Goal: Task Accomplishment & Management: Use online tool/utility

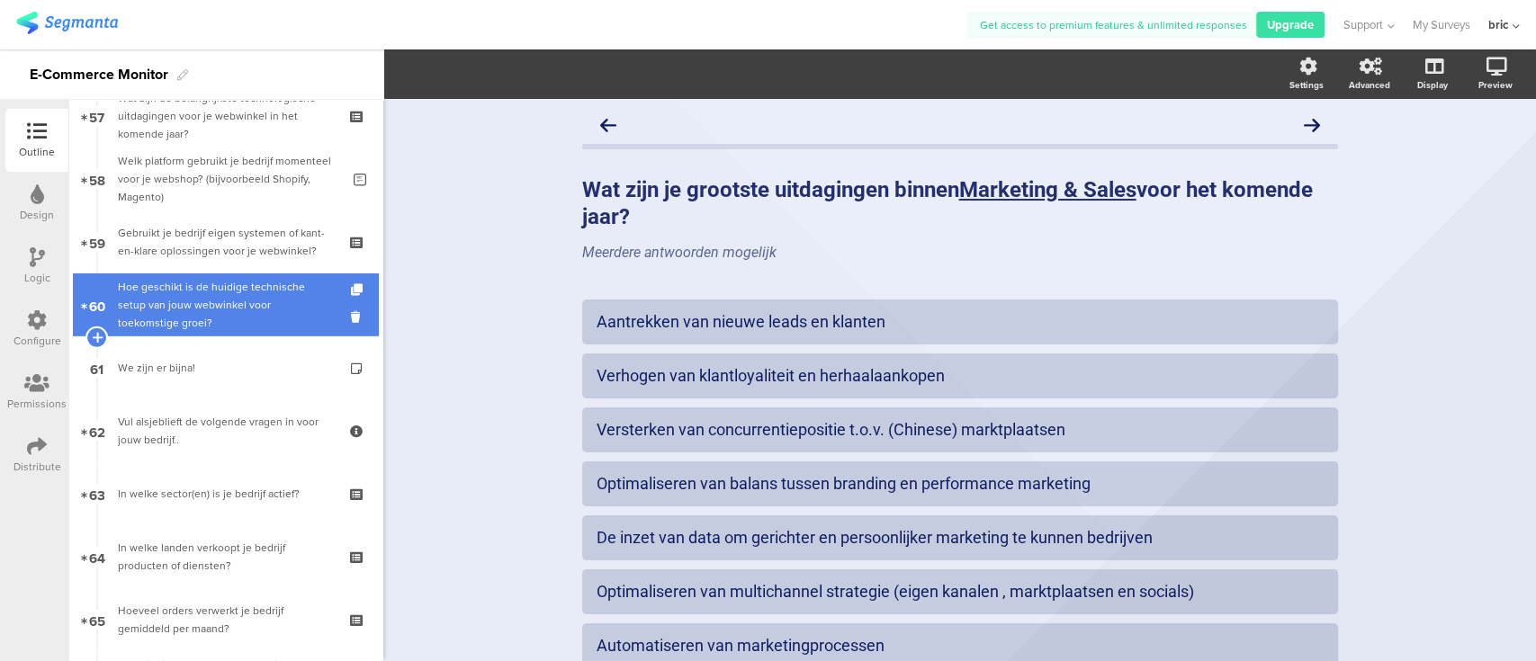
scroll to position [3550, 0]
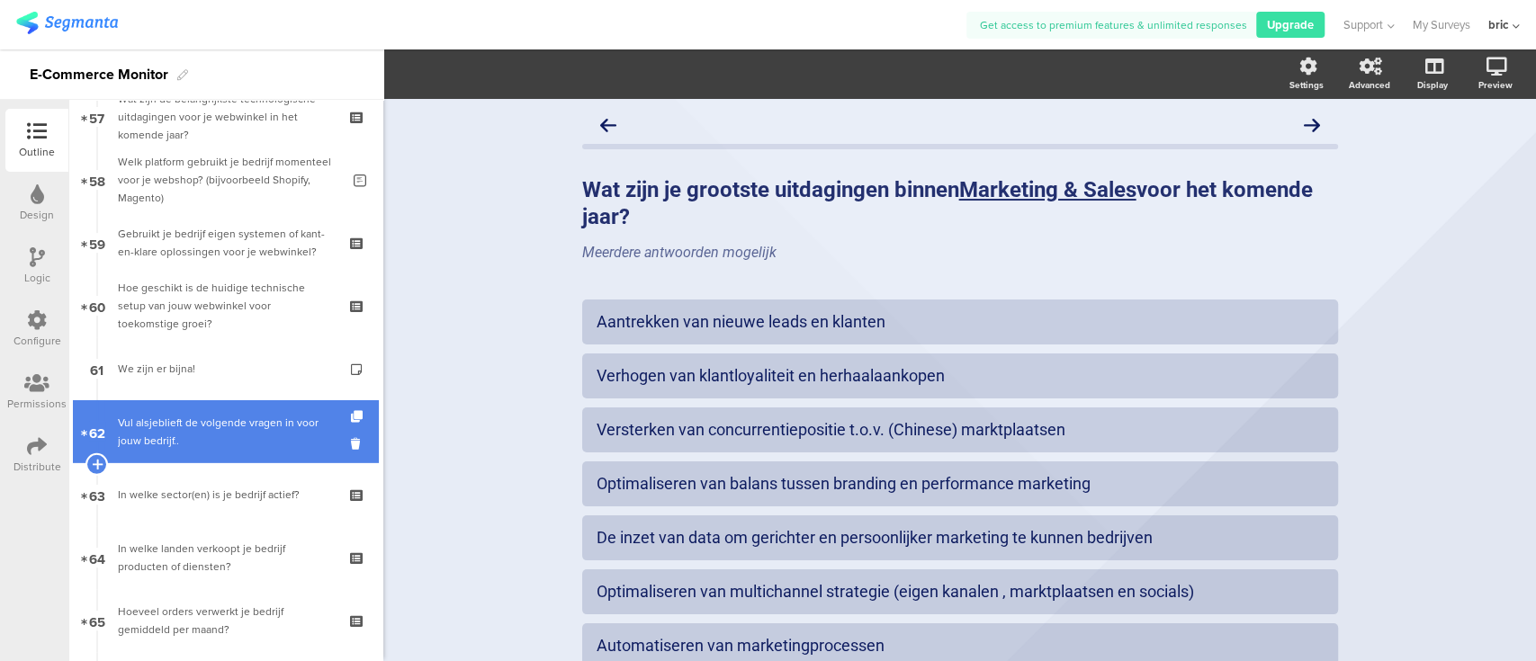
click at [194, 417] on div "Vul alsjeblieft de volgende vragen in voor jouw bedrijf.." at bounding box center [225, 432] width 215 height 36
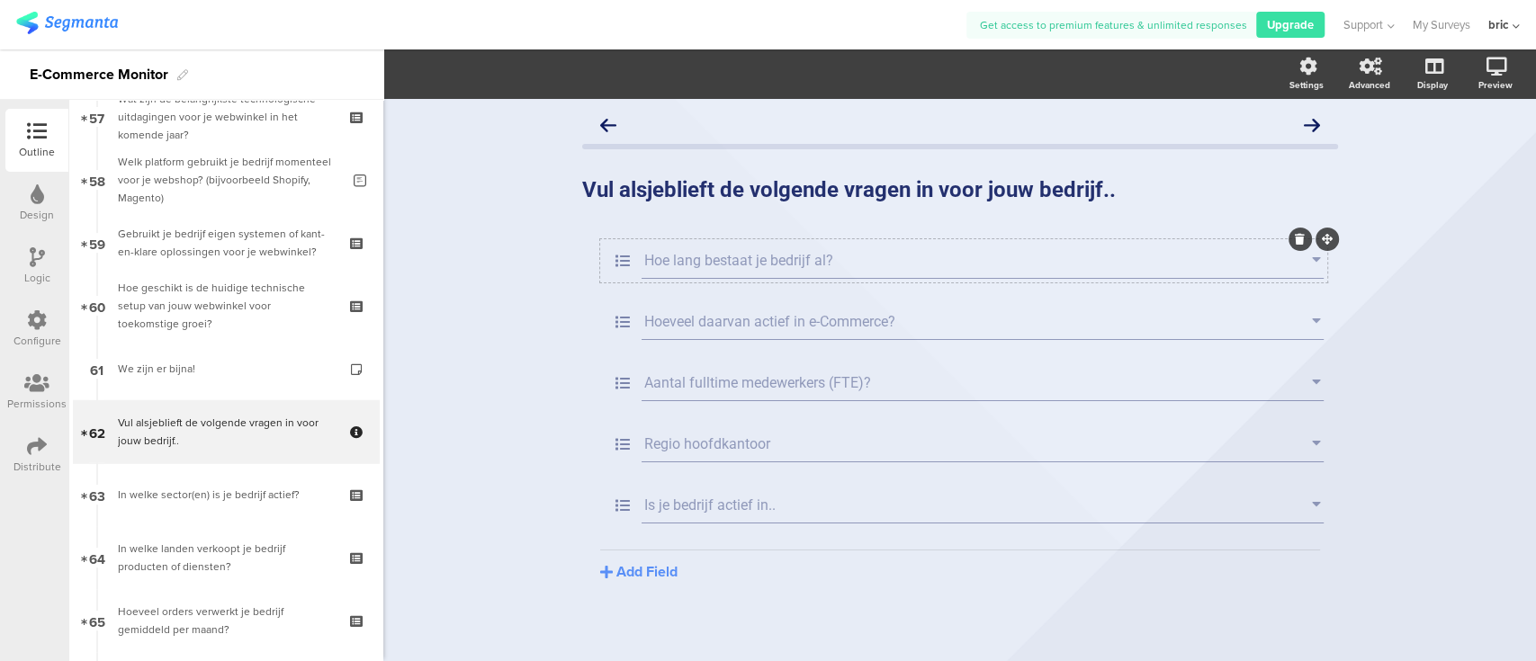
click at [810, 263] on input "Hoe lang bestaat je bedrijf al?" at bounding box center [978, 260] width 668 height 17
click at [874, 320] on input "Hoeveel daarvan actief in e-Commerce?" at bounding box center [978, 321] width 668 height 17
click at [875, 407] on section "Hoe lang bestaat je bedrijf al? [PERSON_NAME] daarvan actief in e-Commerce? Aan…" at bounding box center [960, 383] width 720 height 288
click at [890, 376] on input "Aantal fulltime medewerkers (FTE)?" at bounding box center [978, 382] width 668 height 17
click at [648, 68] on span "Dropdown Choices" at bounding box center [626, 74] width 122 height 21
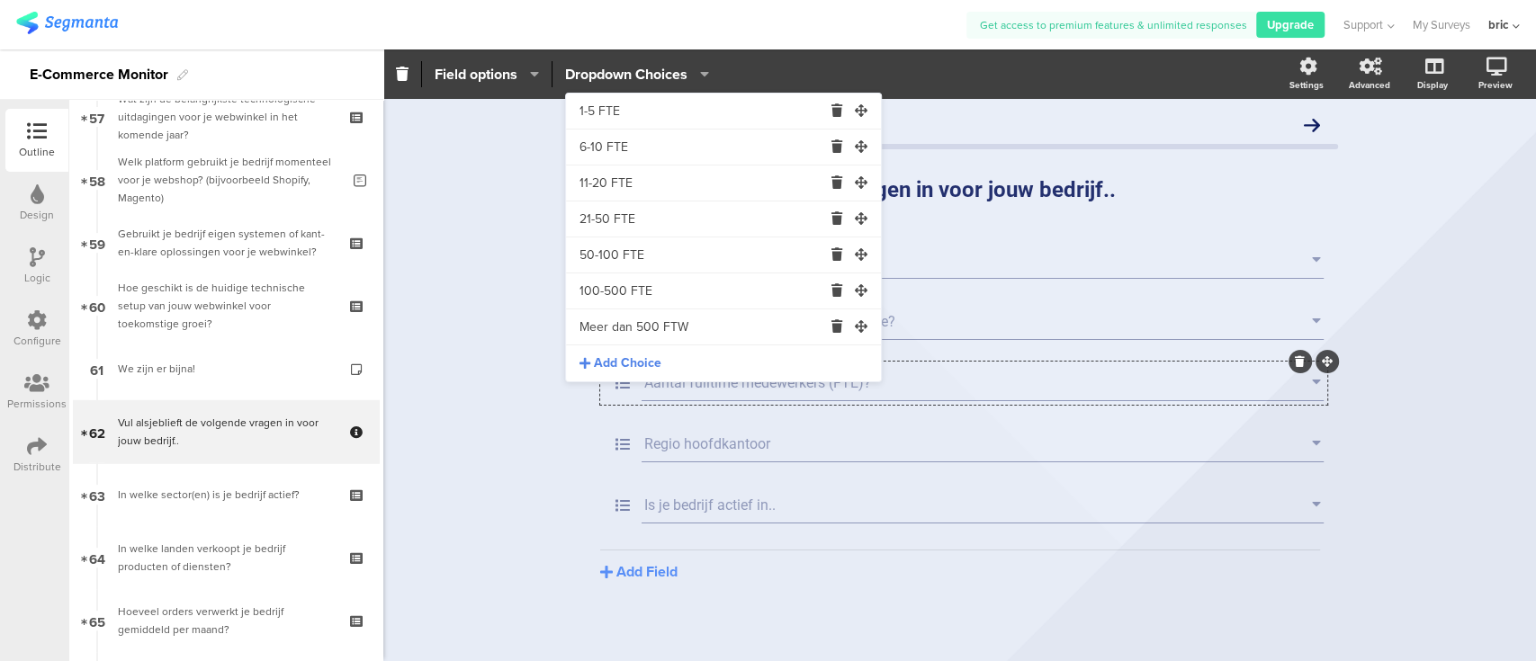
click at [996, 220] on div "Vul alsjeblieft de volgende vragen in voor jouw bedrijf.. Vul alsjeblieft de vo…" at bounding box center [960, 189] width 756 height 63
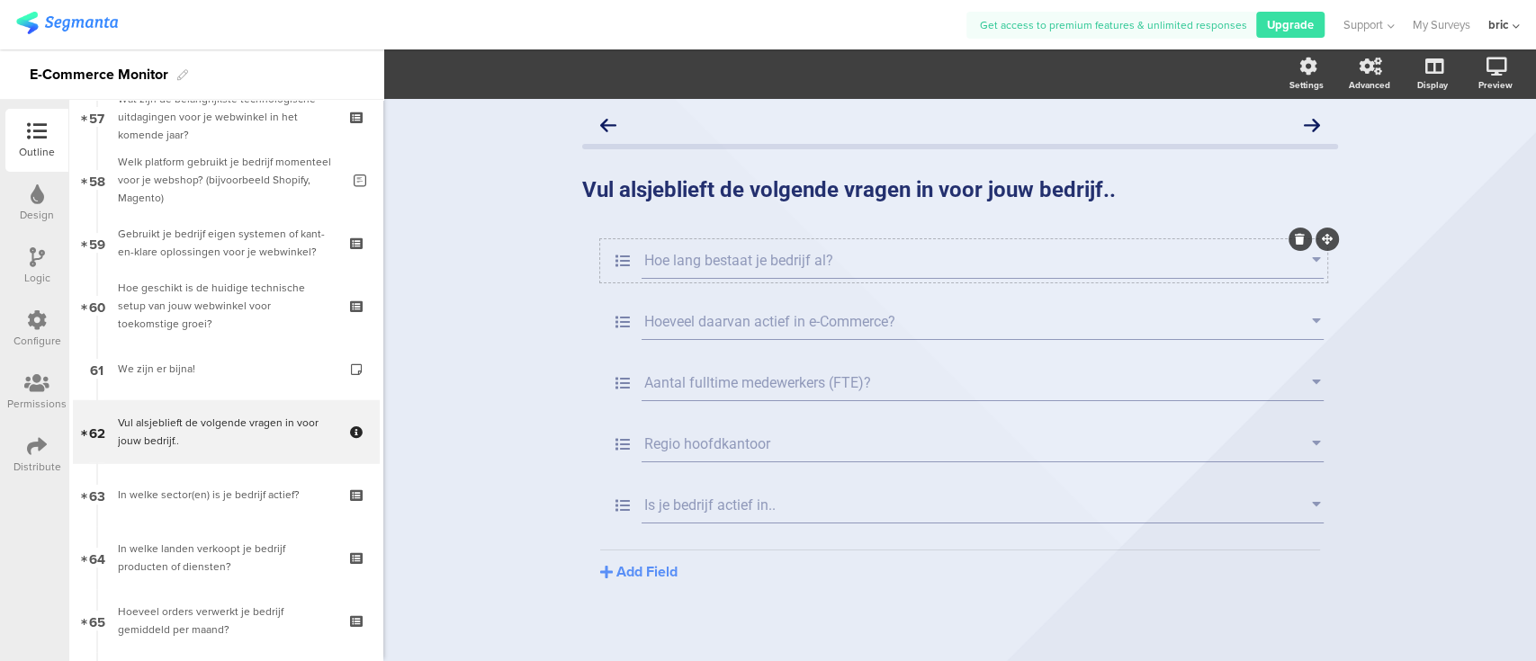
click at [770, 272] on div "Hoe lang bestaat je bedrijf al?" at bounding box center [982, 261] width 682 height 36
click at [609, 263] on icon at bounding box center [623, 260] width 38 height 23
click at [641, 57] on section "Required Field options Minder dan 2 jaar Tussen 2 - 5 jaar Tussen 5 - 10 jaar T…" at bounding box center [959, 73] width 1152 height 49
drag, startPoint x: 635, startPoint y: 236, endPoint x: 641, endPoint y: 252, distance: 17.1
click at [638, 247] on div "Vul alsjeblieft de volgende vragen in voor jouw bedrijf.. Vul alsjeblieft de vo…" at bounding box center [960, 388] width 756 height 560
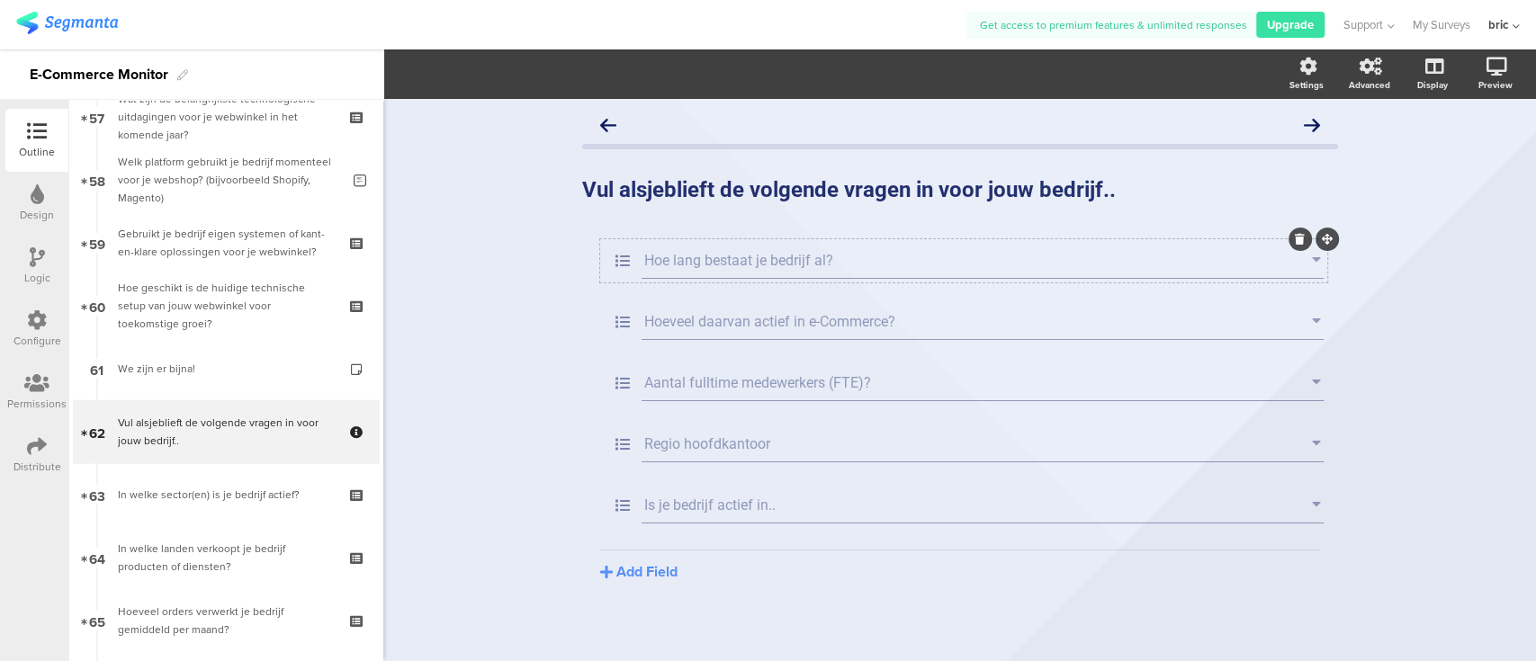
click at [644, 252] on input "Hoe lang bestaat je bedrijf al?" at bounding box center [978, 260] width 668 height 17
click at [654, 64] on span "Dropdown Choices" at bounding box center [626, 74] width 122 height 21
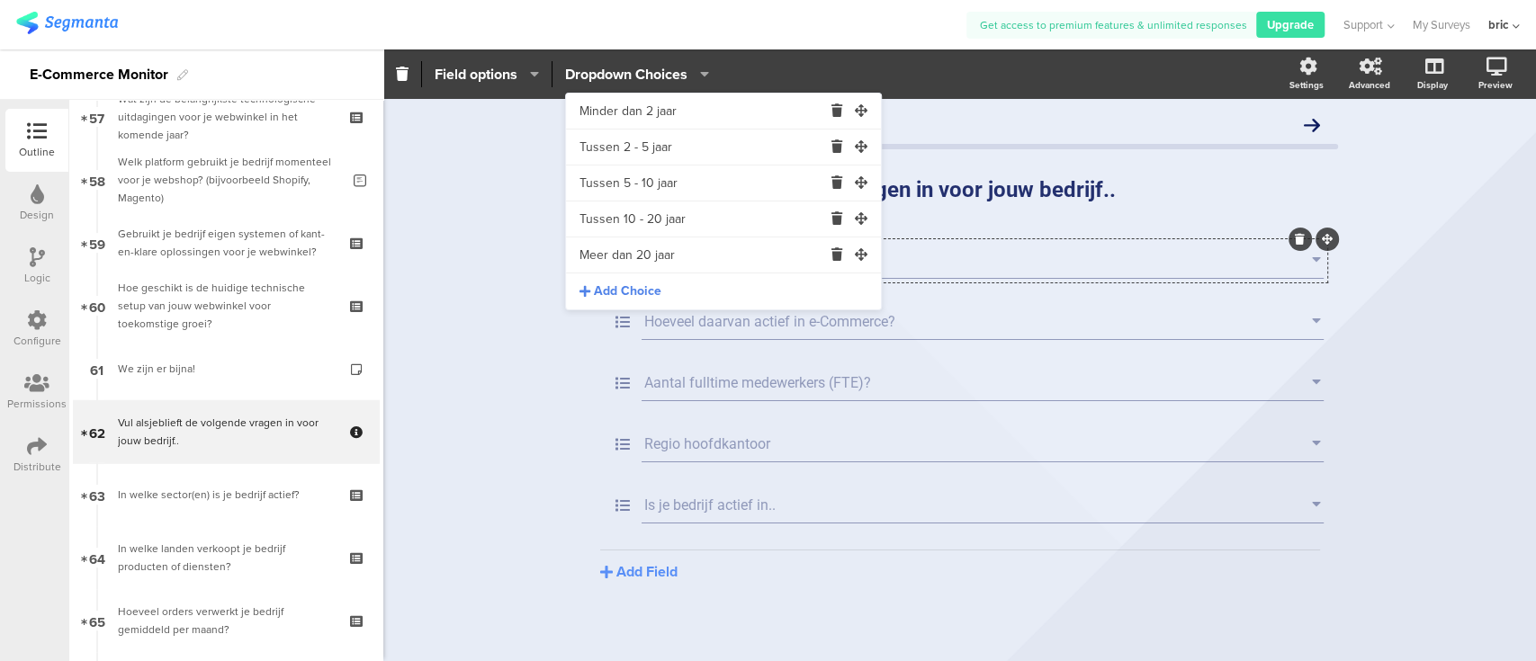
click at [1017, 74] on div "Required Field options Dropdown Choices" at bounding box center [833, 74] width 901 height 26
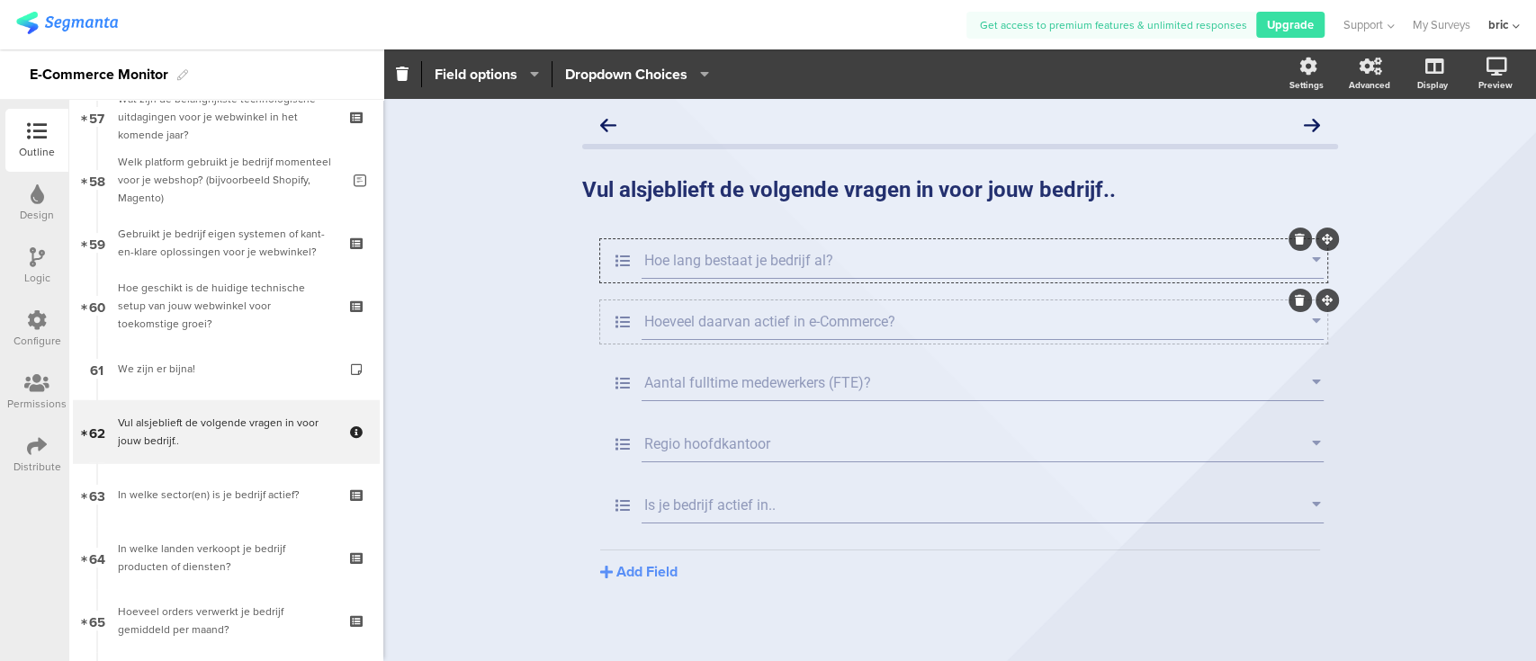
click at [946, 314] on input "Hoeveel daarvan actief in e-Commerce?" at bounding box center [978, 321] width 668 height 17
click at [674, 73] on span "Dropdown Choices" at bounding box center [626, 74] width 122 height 21
click at [1072, 376] on input "Aantal fulltime medewerkers (FTE)?" at bounding box center [978, 382] width 668 height 17
click at [659, 63] on section "Required Field options 1-5 FTE 6-10 FTE 11-20 FTE 21-50 FTE 50-100 FTE 100-500 …" at bounding box center [959, 73] width 1152 height 49
click at [695, 379] on input "Aantal fulltime medewerkers (FTE)?" at bounding box center [978, 382] width 668 height 17
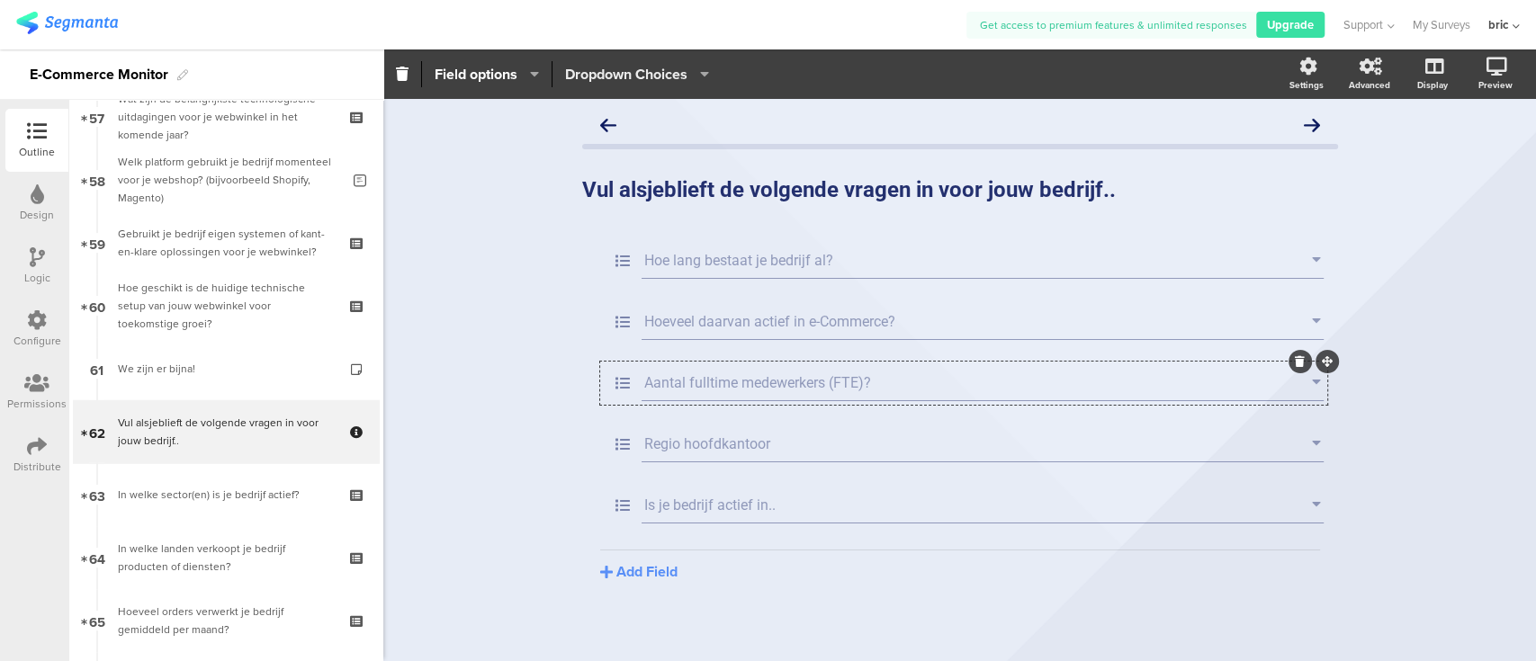
click at [632, 64] on span "Dropdown Choices" at bounding box center [626, 74] width 122 height 21
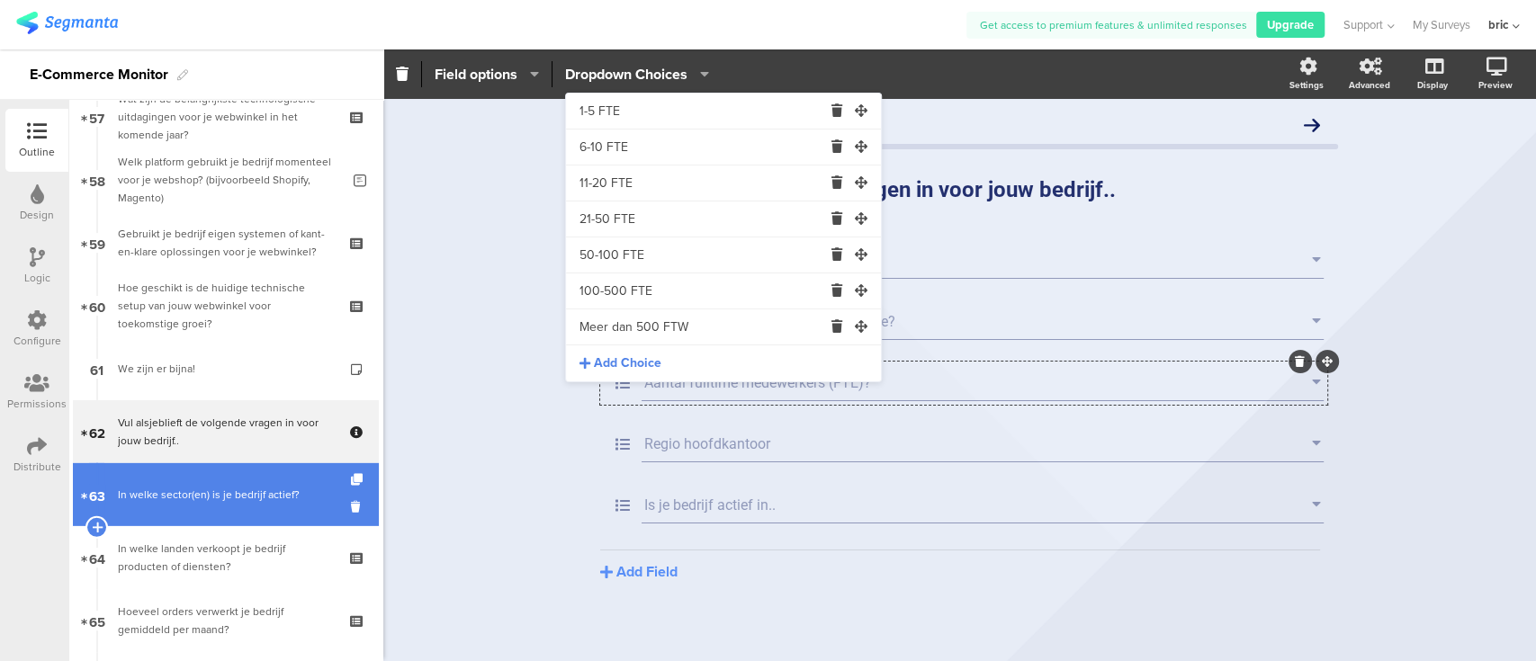
click at [144, 507] on link "63 In welke sector(en) is je bedrijf actief?" at bounding box center [226, 494] width 306 height 63
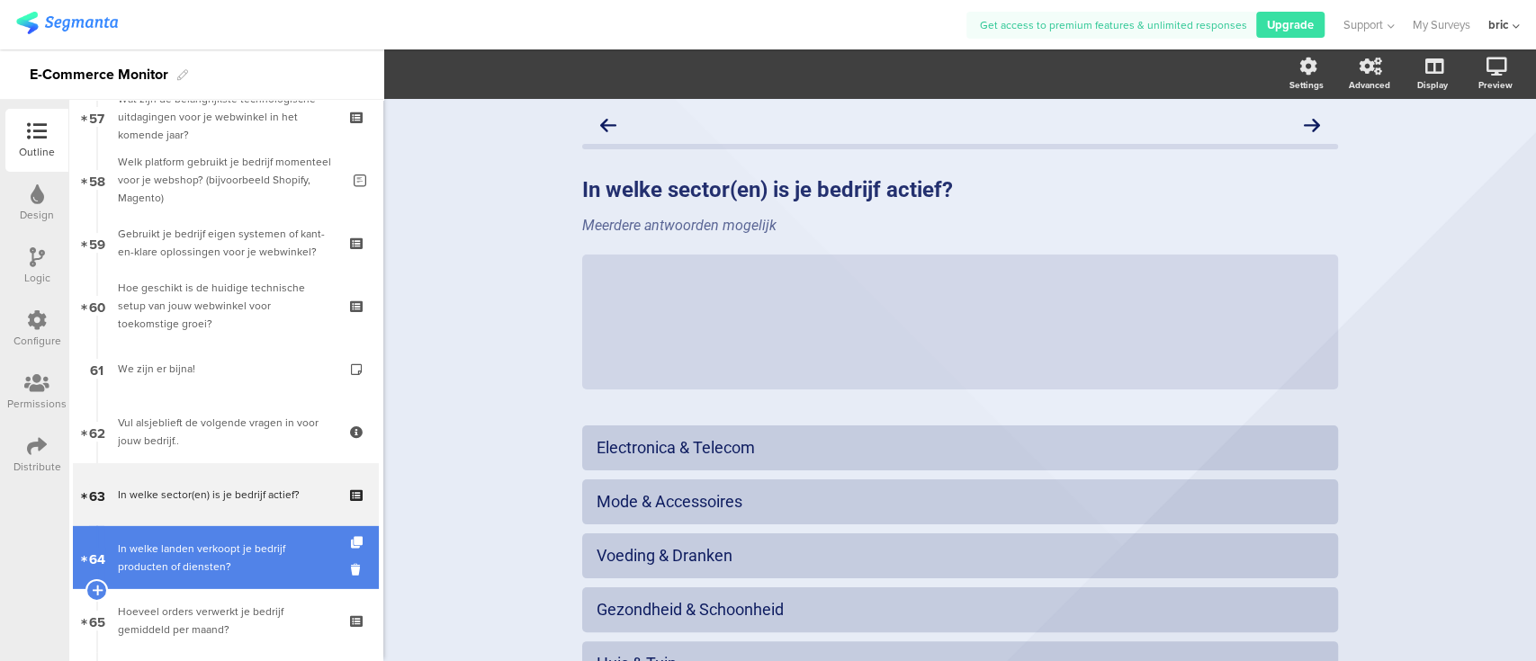
click at [166, 540] on div "In welke landen verkoopt je bedrijf producten of diensten?" at bounding box center [225, 558] width 215 height 36
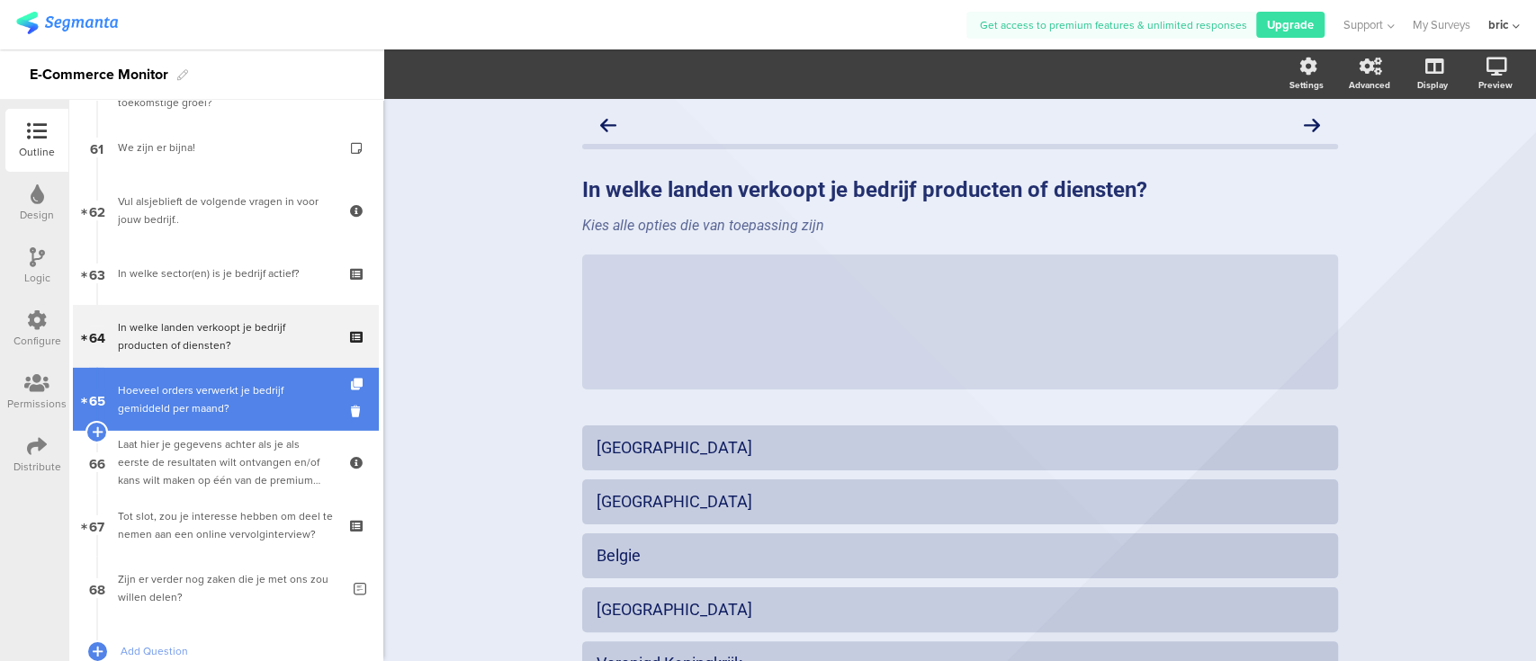
click at [225, 400] on div "Hoeveel orders verwerkt je bedrijf gemiddeld per maand?" at bounding box center [225, 399] width 215 height 36
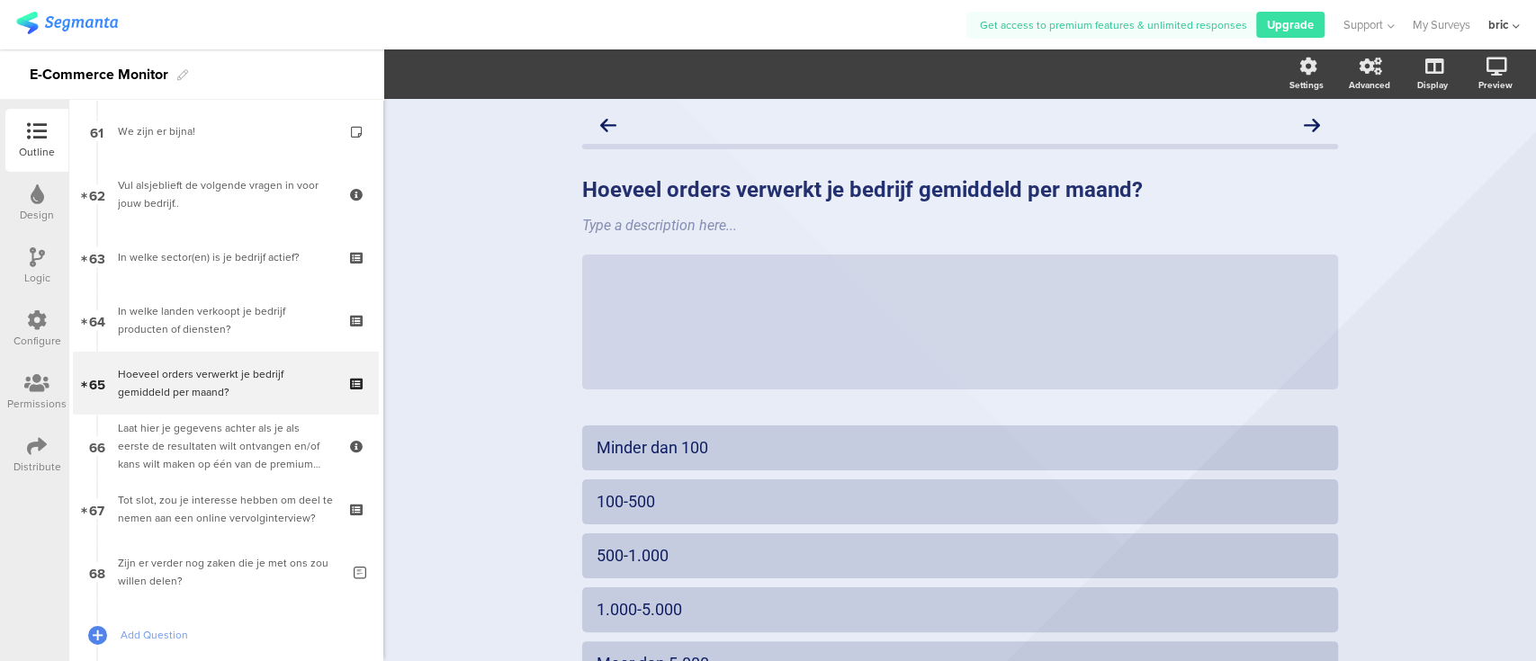
click at [40, 202] on icon at bounding box center [37, 194] width 13 height 20
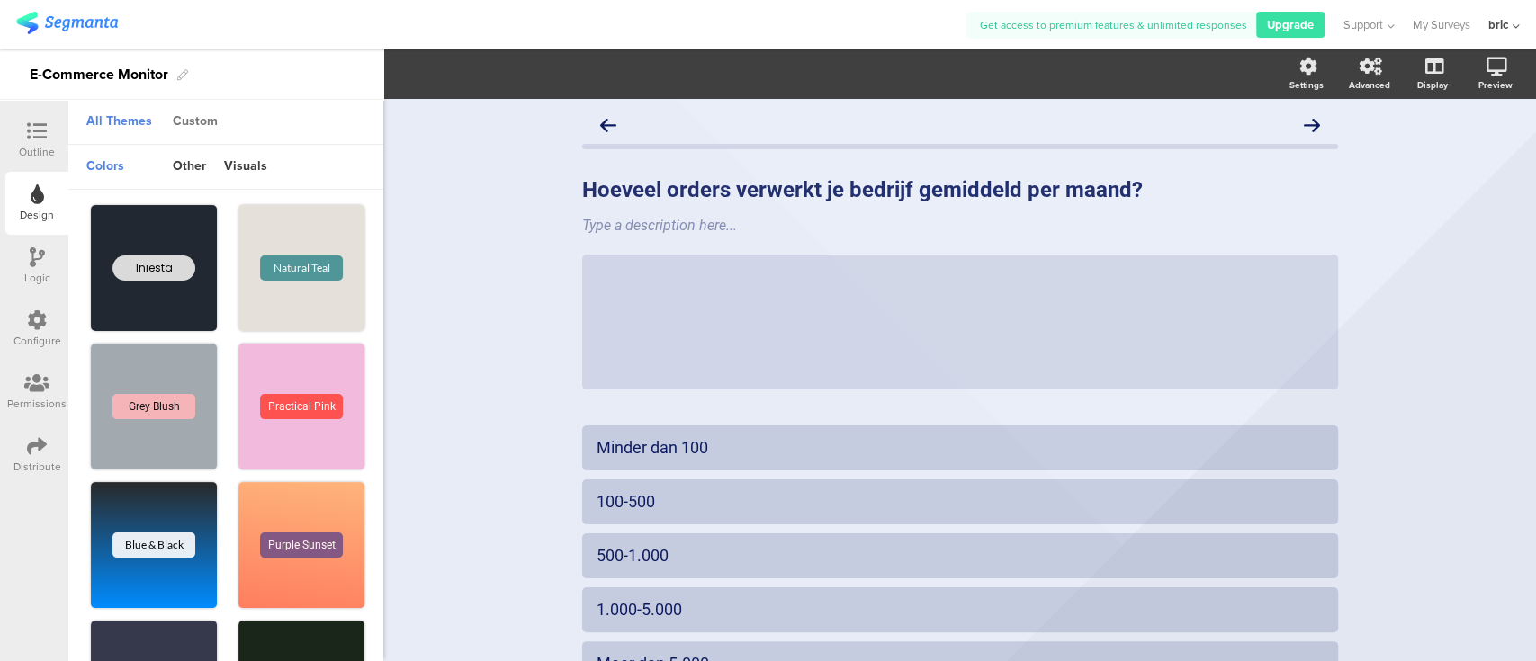
scroll to position [2, 0]
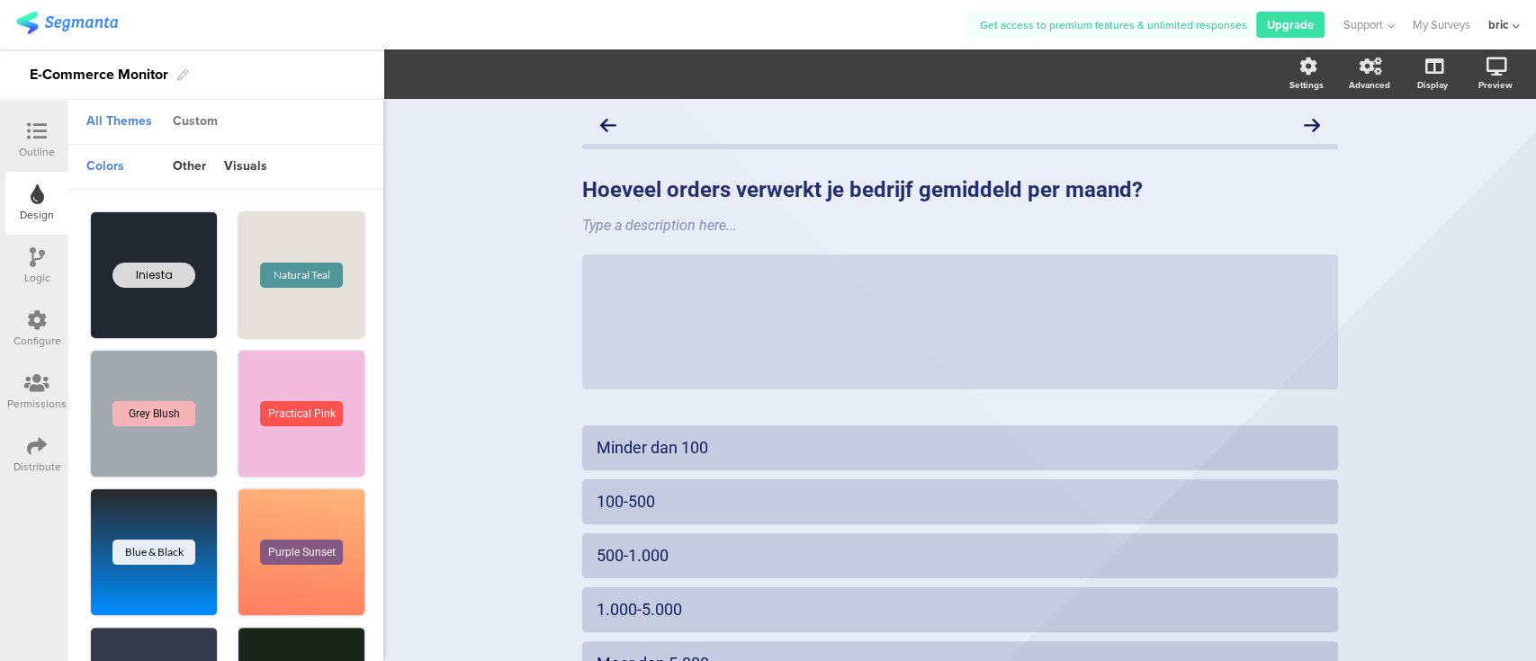
click at [191, 118] on div "Custom" at bounding box center [195, 122] width 63 height 31
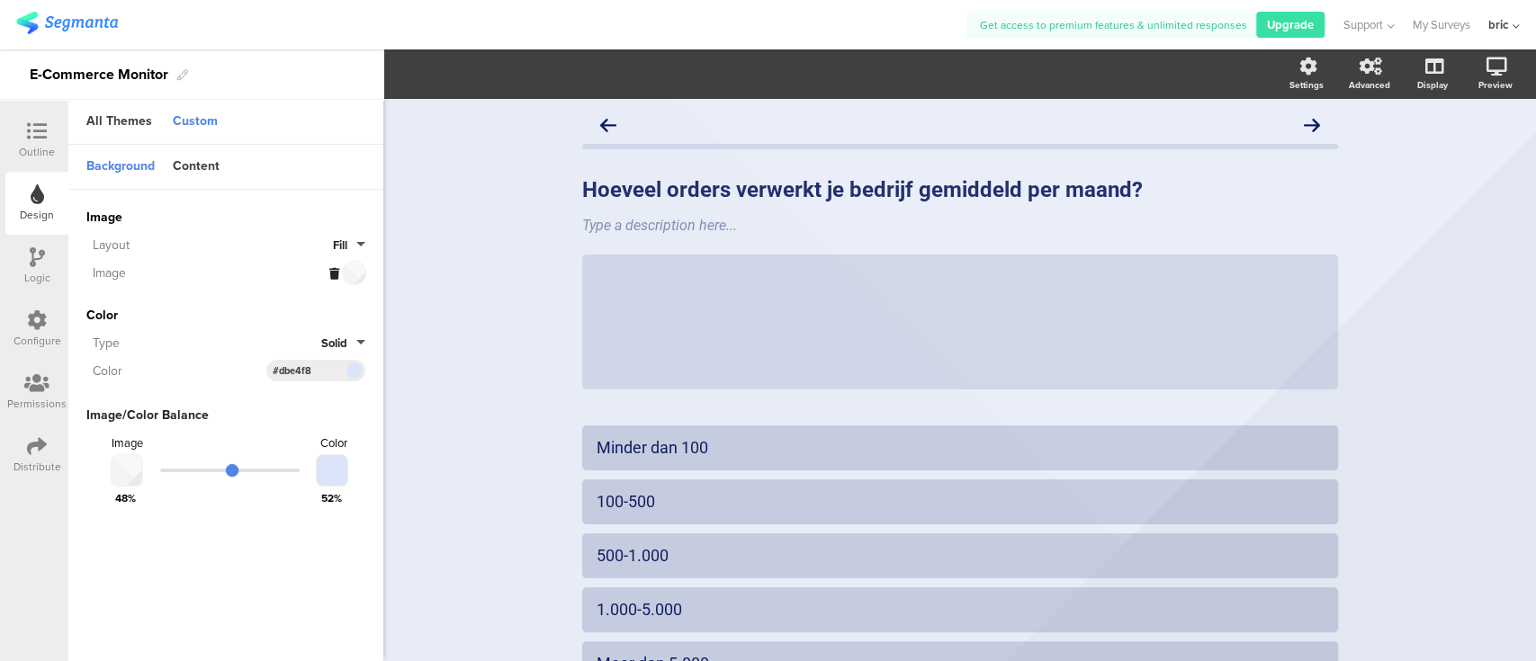
click at [353, 276] on div at bounding box center [347, 273] width 36 height 22
click at [122, 472] on div at bounding box center [123, 470] width 38 height 31
click at [342, 464] on div at bounding box center [332, 470] width 31 height 31
drag, startPoint x: 322, startPoint y: 367, endPoint x: 221, endPoint y: 367, distance: 100.8
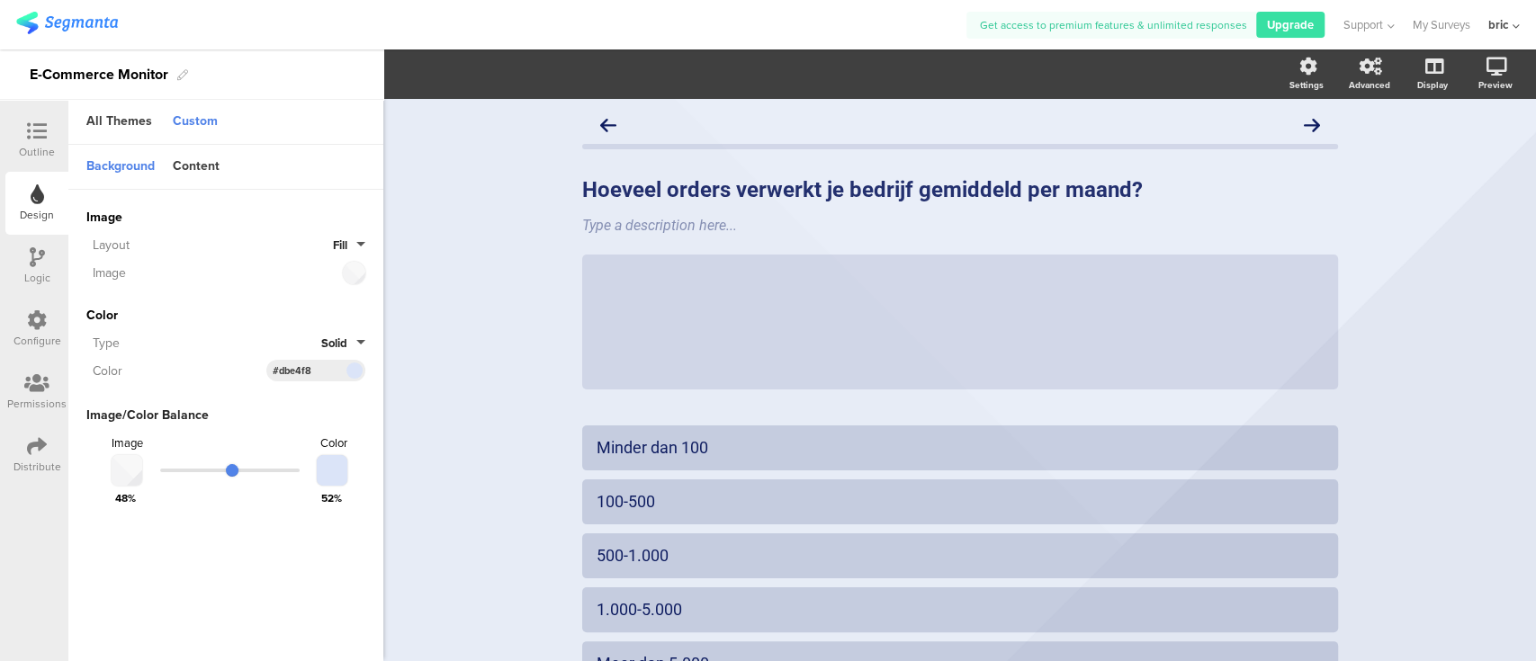
click at [221, 367] on div "Color #DBE4F8 Clear OK #dbe4f8" at bounding box center [225, 371] width 279 height 22
click at [202, 155] on div "Content" at bounding box center [196, 167] width 65 height 31
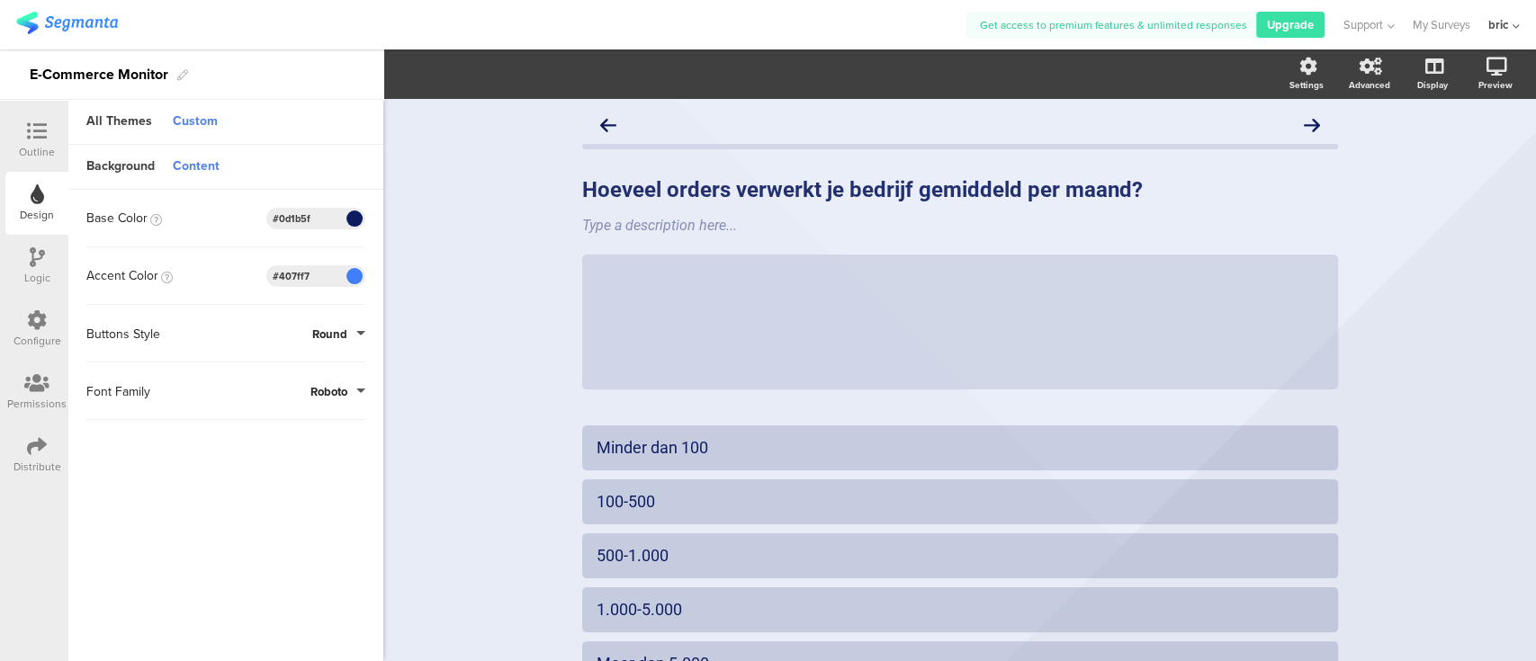
drag, startPoint x: 322, startPoint y: 215, endPoint x: 145, endPoint y: 219, distance: 177.3
click at [145, 219] on div "Base Color #0D1B5F Clear OK #0d1b5f" at bounding box center [225, 219] width 279 height 22
drag, startPoint x: 340, startPoint y: 271, endPoint x: 199, endPoint y: 275, distance: 141.3
click at [199, 275] on div "Accent Color #407FF7 Clear OK #407ff7" at bounding box center [225, 276] width 279 height 22
copy div "Clear OK"
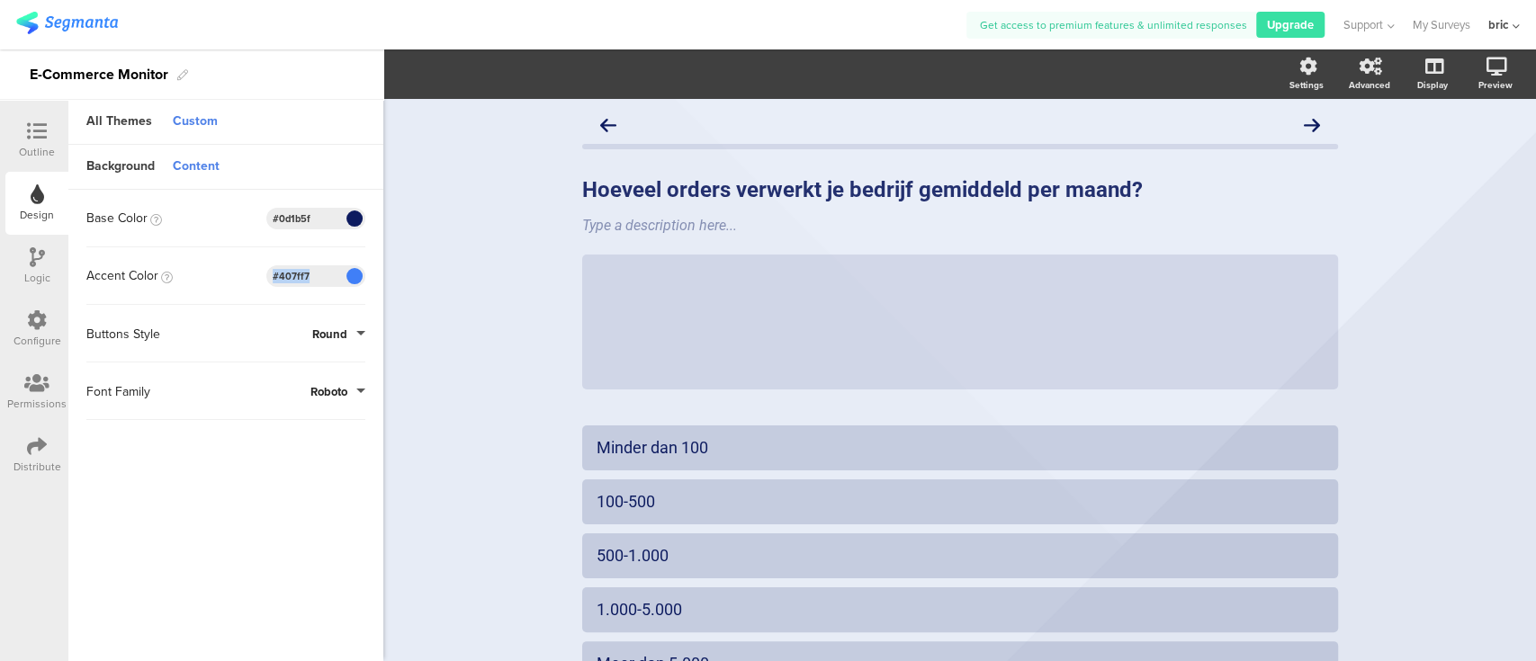
click at [300, 278] on input "#407ff7" at bounding box center [300, 276] width 54 height 14
drag, startPoint x: 317, startPoint y: 276, endPoint x: 220, endPoint y: 277, distance: 97.2
click at [220, 277] on div "Accent Color #407FF7 Clear OK #407ff7" at bounding box center [225, 276] width 279 height 22
click at [178, 157] on div "Content" at bounding box center [196, 167] width 65 height 31
click at [196, 181] on div "Content" at bounding box center [196, 167] width 65 height 31
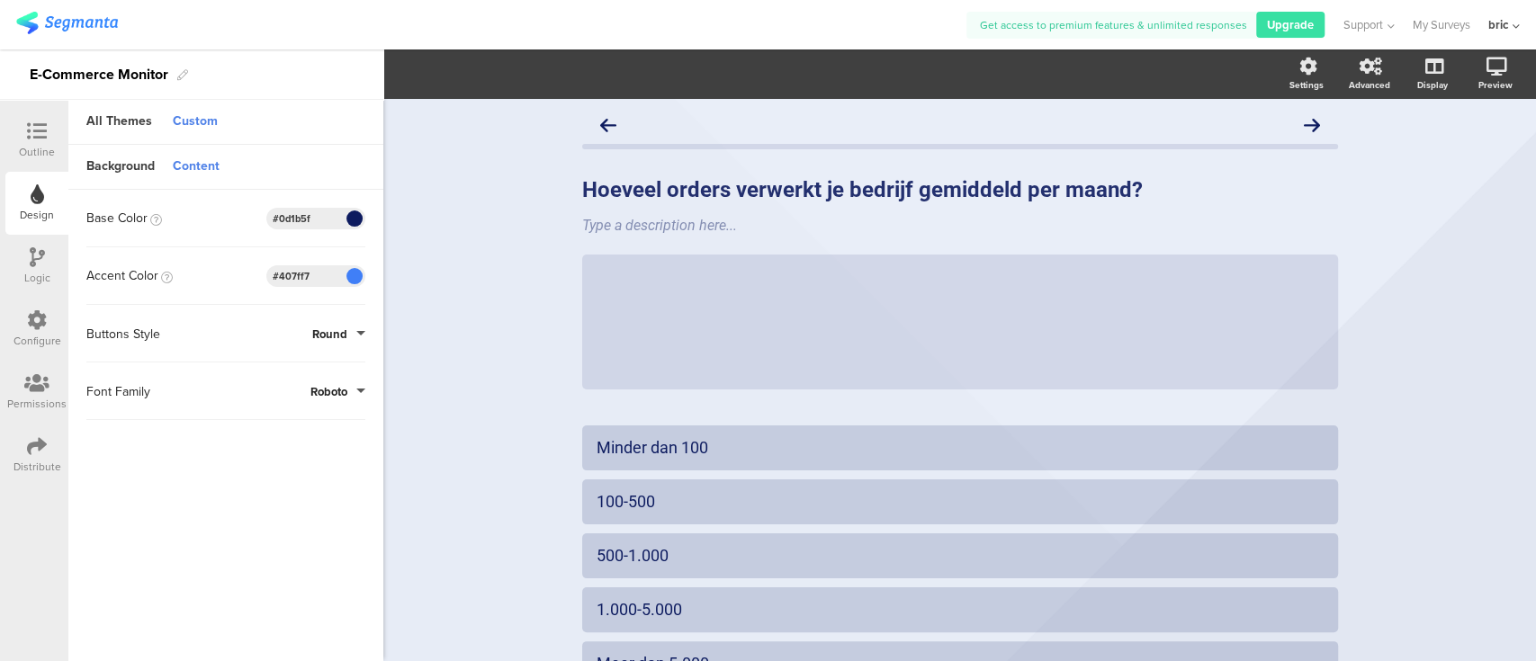
click at [194, 170] on div "Content" at bounding box center [196, 167] width 65 height 31
click at [193, 155] on div "Content" at bounding box center [196, 167] width 65 height 31
drag, startPoint x: 223, startPoint y: 175, endPoint x: 204, endPoint y: 158, distance: 25.5
click at [220, 170] on div "Content" at bounding box center [196, 167] width 65 height 31
click at [208, 162] on div "Content" at bounding box center [196, 167] width 65 height 31
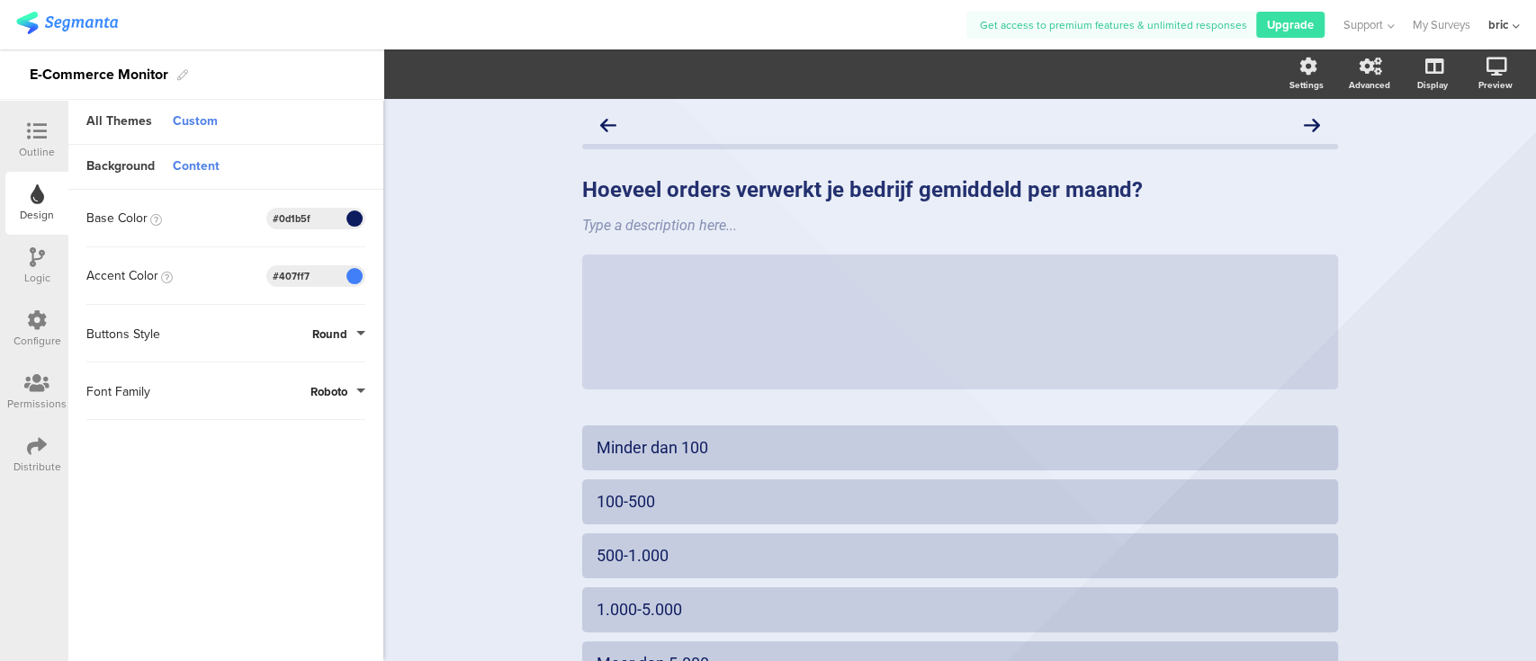
click at [190, 114] on div "Custom" at bounding box center [195, 122] width 63 height 31
click at [201, 133] on div "Custom" at bounding box center [195, 122] width 63 height 31
click at [127, 169] on div "Background" at bounding box center [120, 167] width 86 height 31
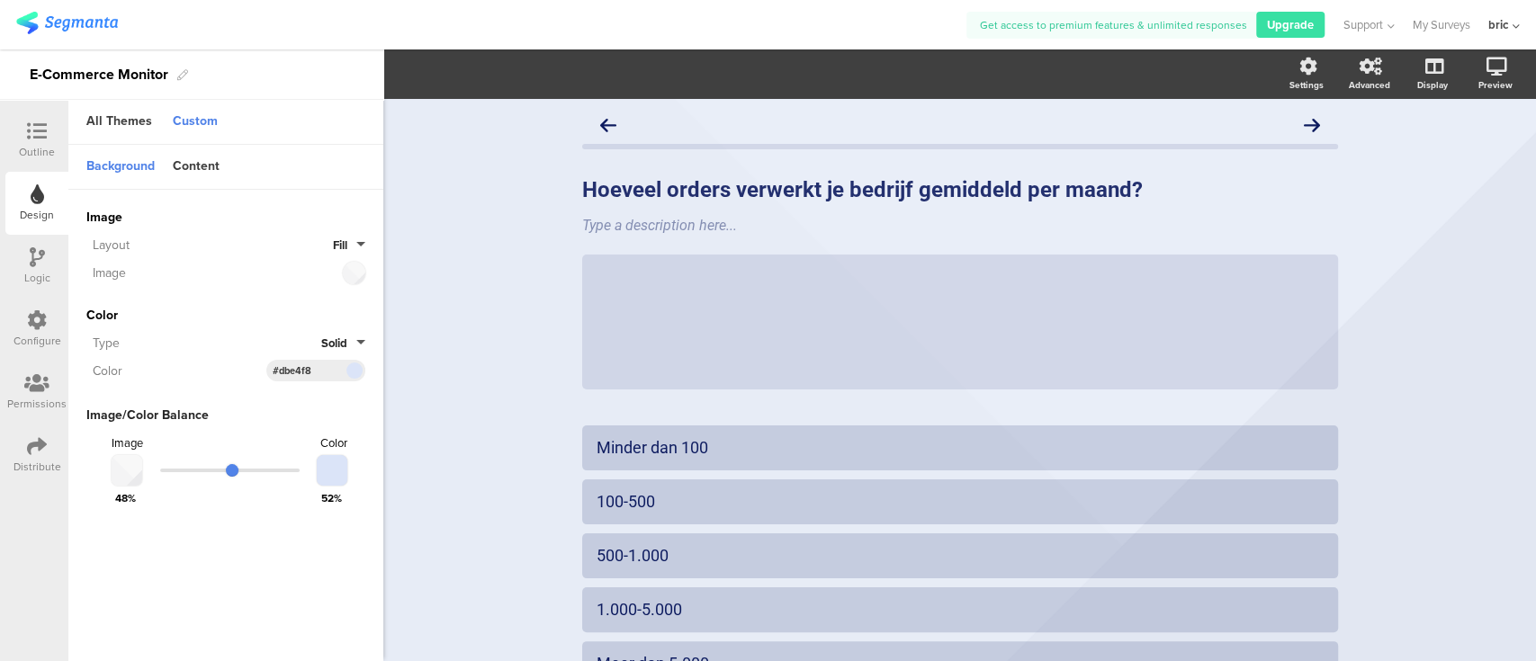
click at [242, 294] on div "Image Invalid URL or Upload File Layout Fill Image Color Type Solid Color #DBE4…" at bounding box center [225, 358] width 279 height 337
click at [324, 473] on div at bounding box center [332, 470] width 31 height 31
click at [327, 465] on div at bounding box center [332, 470] width 31 height 31
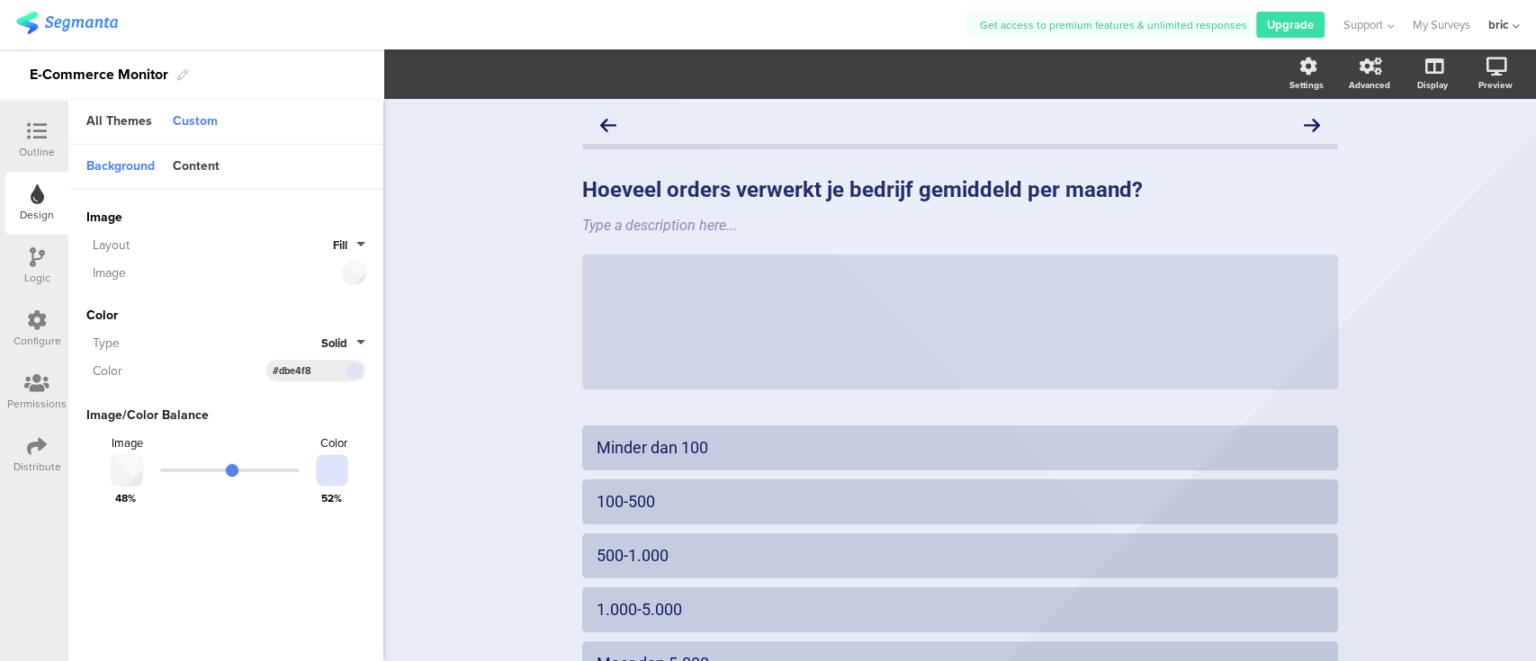
click at [290, 385] on div "Image Invalid URL or Upload File Layout Fill Image Color Type Solid Color #DBE4…" at bounding box center [225, 358] width 279 height 337
click at [28, 140] on div at bounding box center [37, 132] width 36 height 22
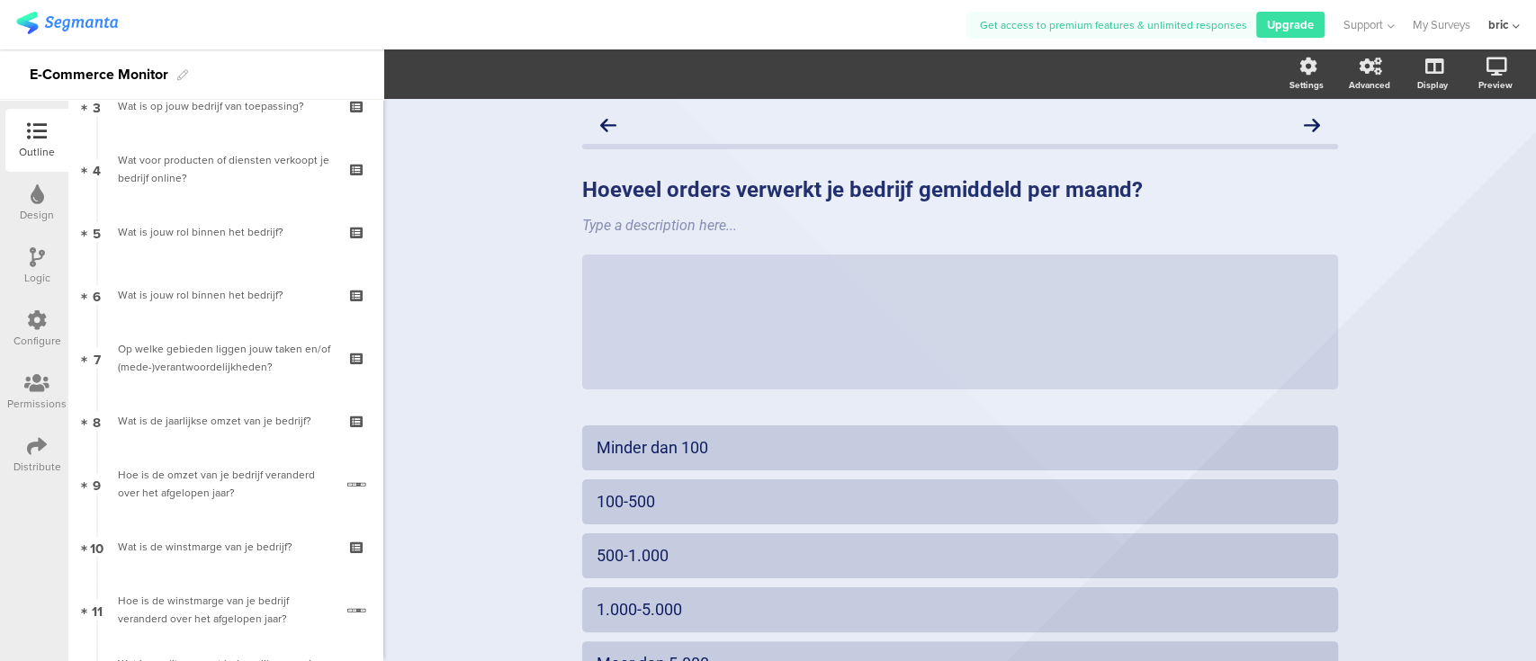
click at [31, 140] on icon at bounding box center [37, 131] width 20 height 20
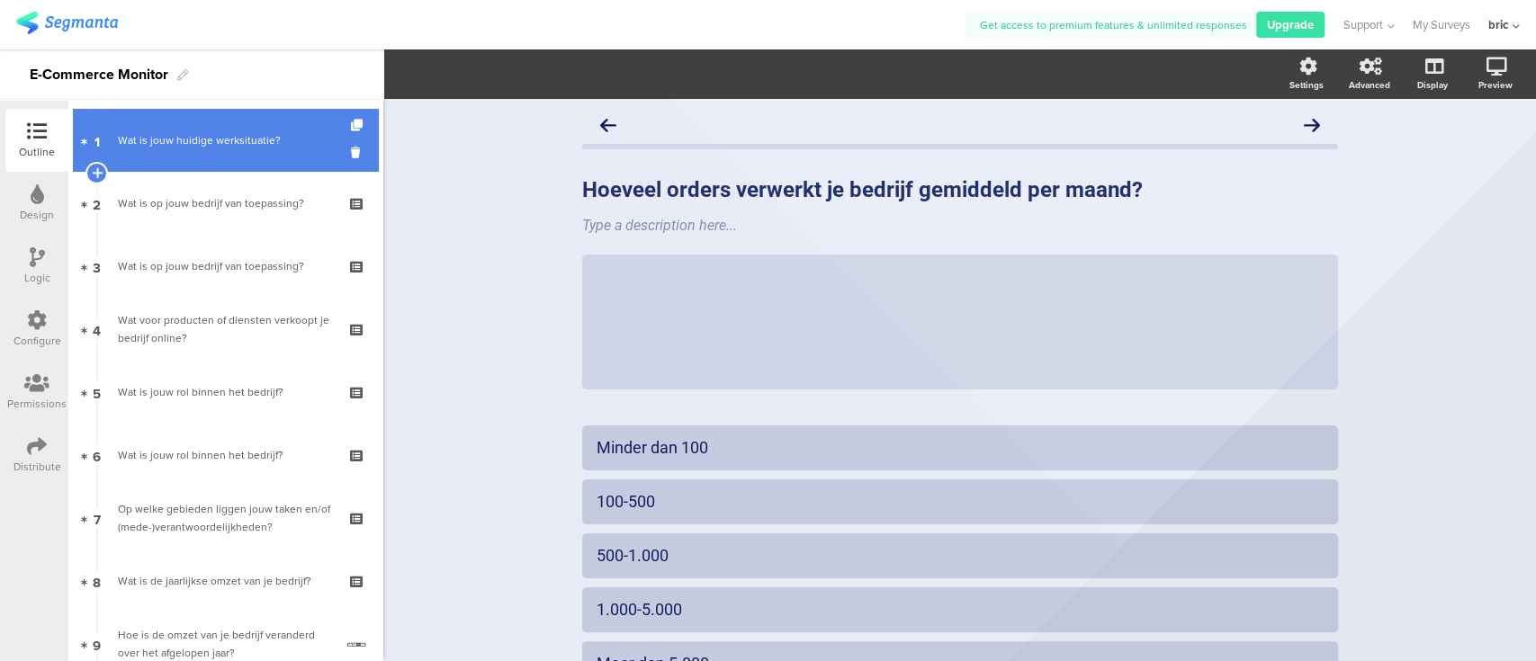
click at [174, 140] on div "Wat is jouw huidige werksituatie?" at bounding box center [225, 140] width 215 height 18
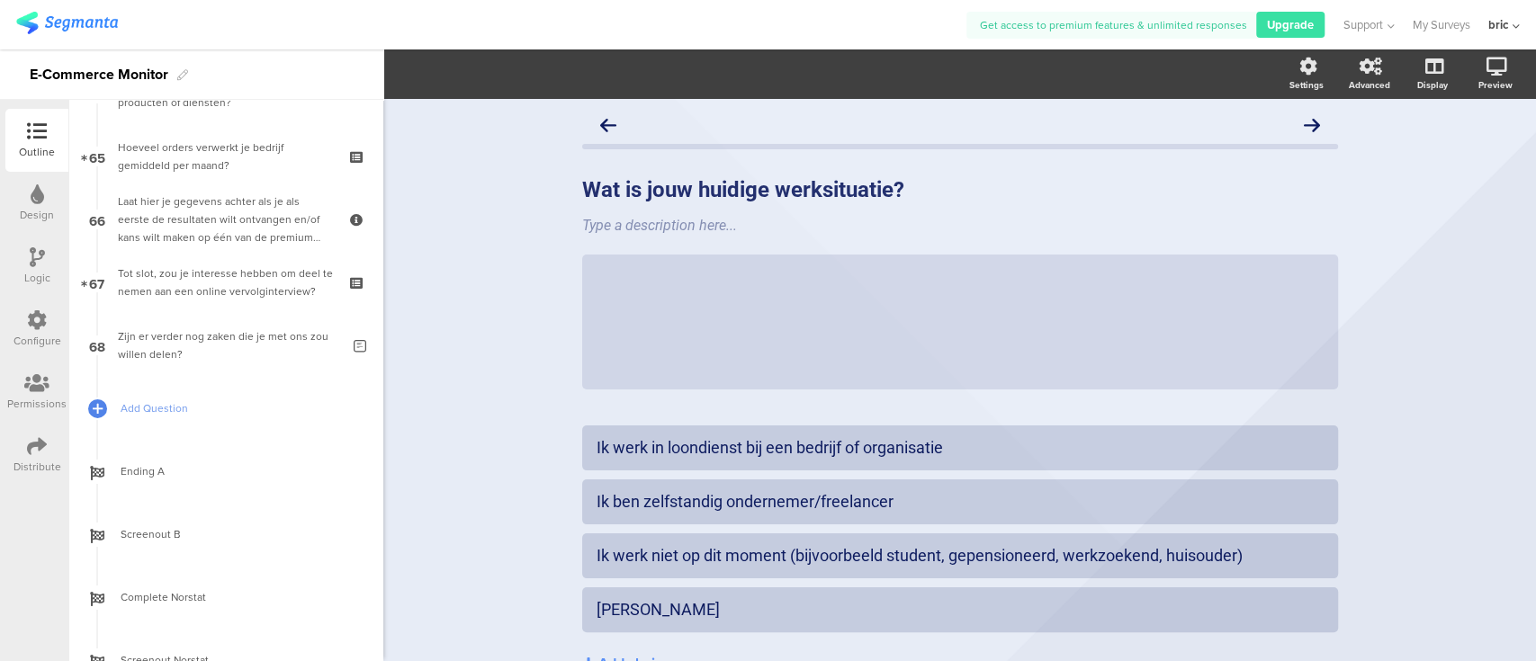
scroll to position [4025, 0]
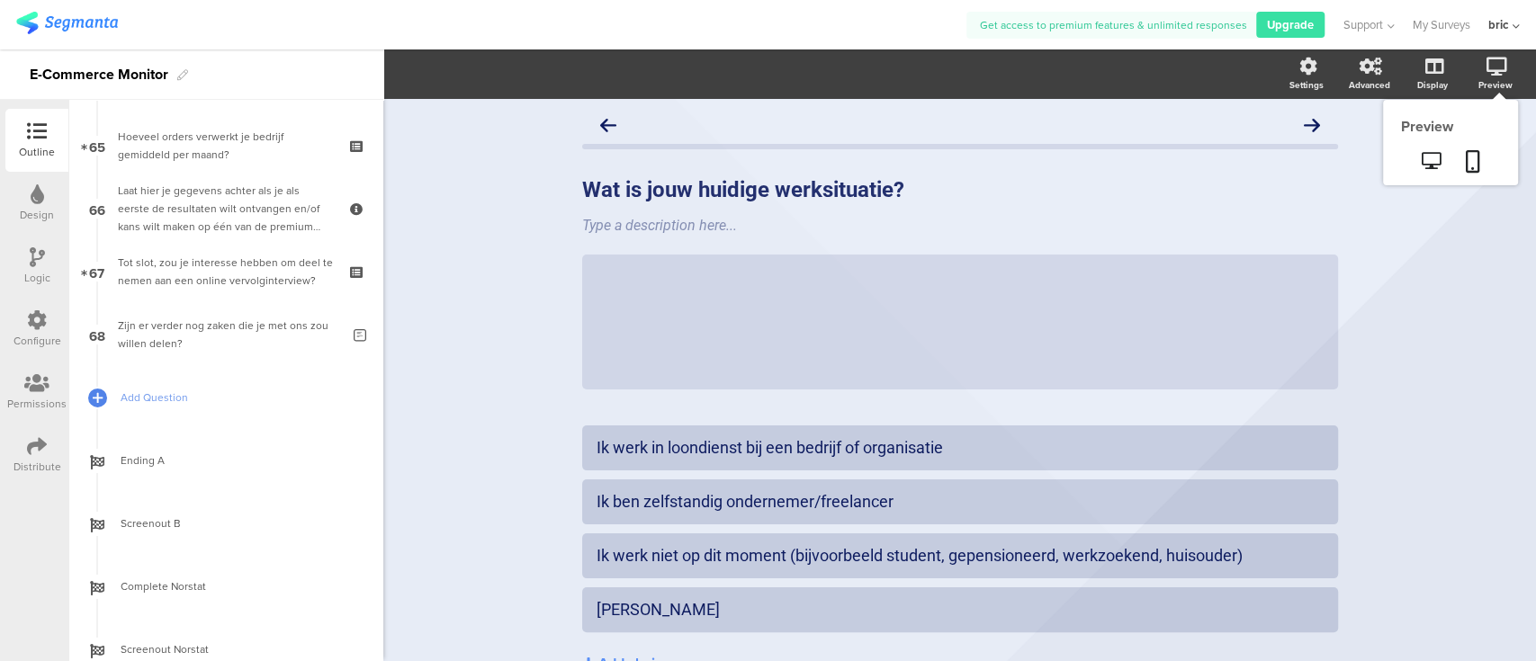
click at [1486, 73] on icon at bounding box center [1496, 67] width 21 height 18
click at [1421, 162] on icon at bounding box center [1430, 160] width 19 height 17
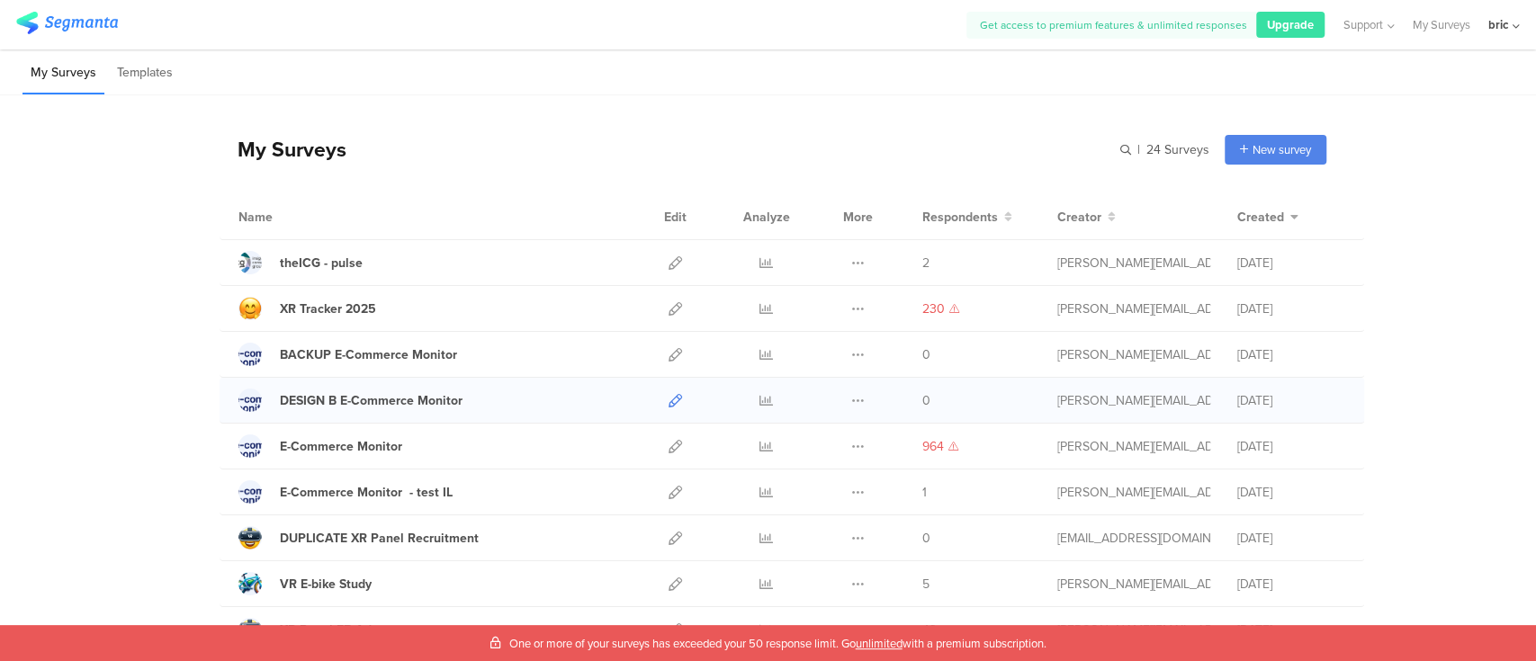
click at [668, 394] on icon at bounding box center [674, 400] width 13 height 13
click at [329, 440] on div "E-Commerce Monitor" at bounding box center [341, 446] width 122 height 19
click at [396, 491] on div "E-Commerce Monitor - test IL" at bounding box center [366, 492] width 173 height 19
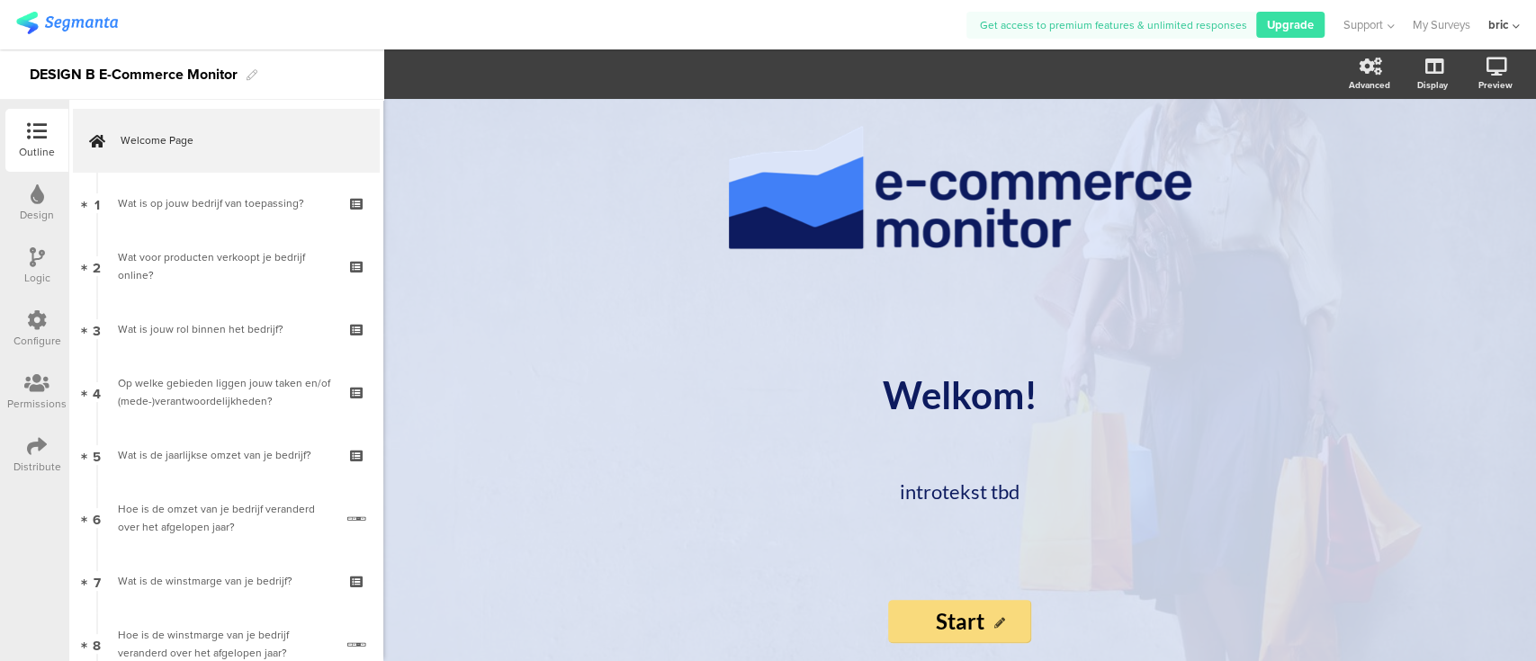
click at [560, 334] on div "/ Welkom! Welkom! introtekst tbd introtekst tbd Start Start" at bounding box center [959, 380] width 1152 height 562
